Goal: Task Accomplishment & Management: Manage account settings

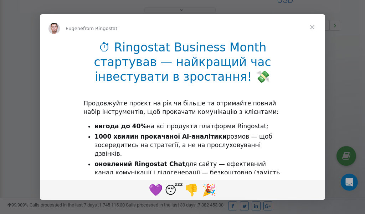
click at [313, 27] on span "Close" at bounding box center [313, 27] width 26 height 26
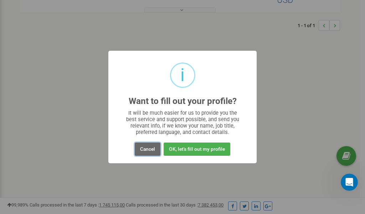
click at [149, 150] on button "Cancel" at bounding box center [148, 148] width 26 height 13
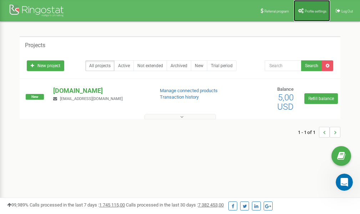
click at [311, 8] on link "Profile settings" at bounding box center [311, 10] width 36 height 21
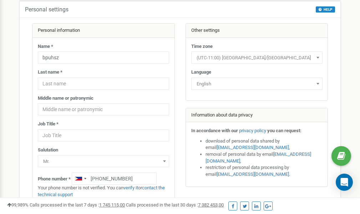
scroll to position [36, 0]
click at [134, 188] on link "verify it" at bounding box center [130, 187] width 15 height 5
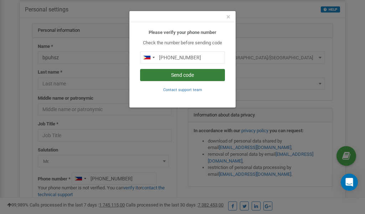
click at [182, 73] on button "Send code" at bounding box center [182, 75] width 85 height 12
